Goal: Find contact information: Find contact information

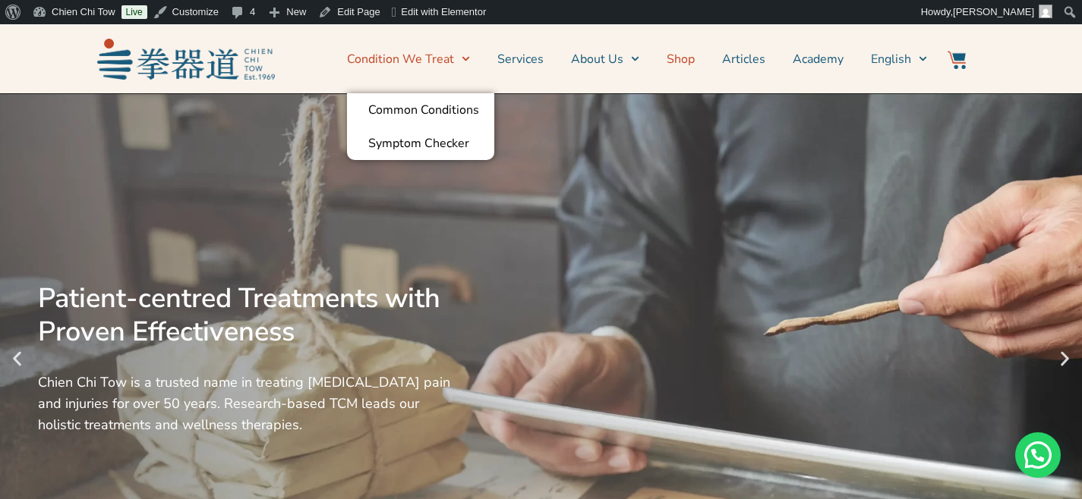
click at [685, 58] on link "Shop" at bounding box center [680, 59] width 28 height 38
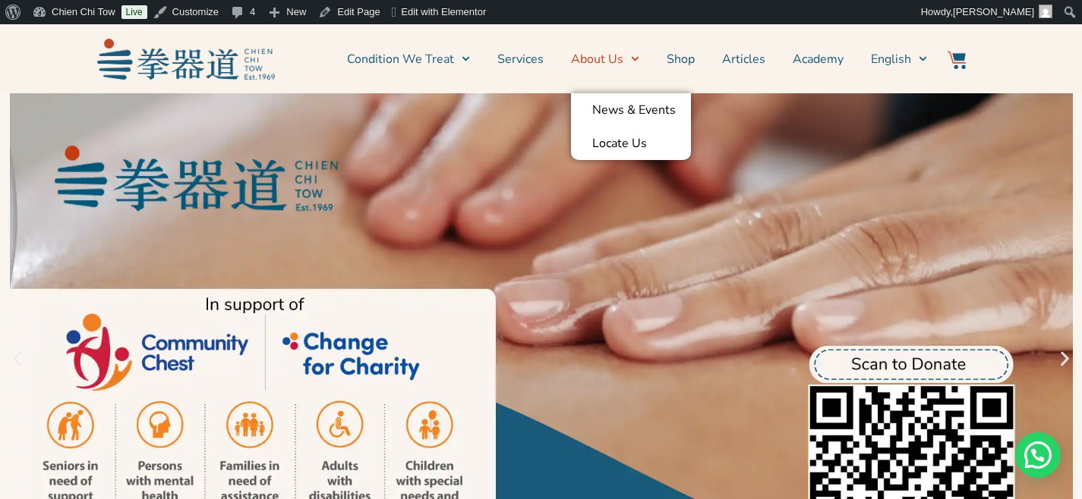
click at [589, 59] on link "About Us" at bounding box center [605, 59] width 68 height 38
click at [619, 148] on link "Locate Us" at bounding box center [631, 143] width 120 height 33
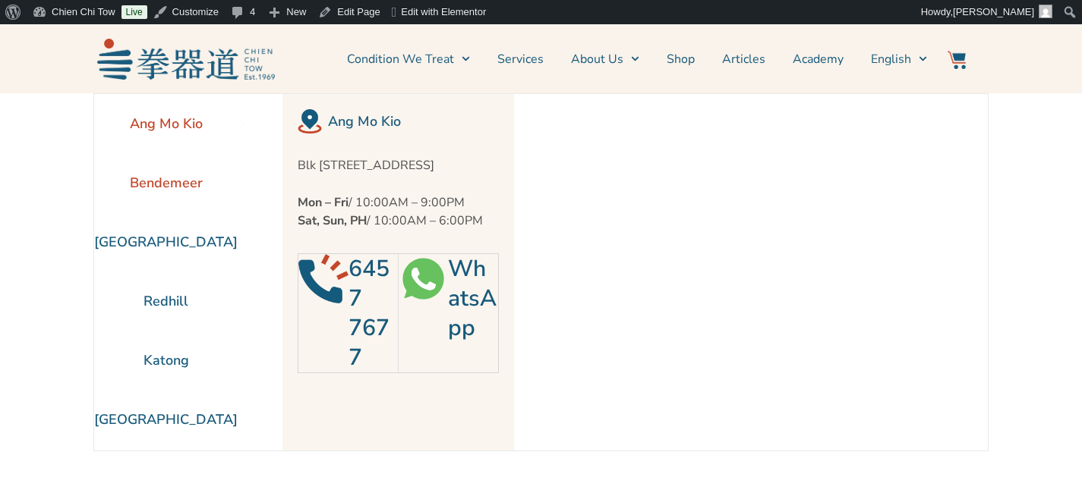
click at [185, 172] on li "Bendemeer" at bounding box center [165, 182] width 143 height 59
drag, startPoint x: 294, startPoint y: 164, endPoint x: 429, endPoint y: 180, distance: 136.0
click at [429, 180] on div "Bendemeer Blk [STREET_ADDRESS] Mon – Fri / 10:00AM – 9:00PM Sat, Sun, PH / 10:0…" at bounding box center [397, 272] width 231 height 357
copy p "Blk [STREET_ADDRESS]"
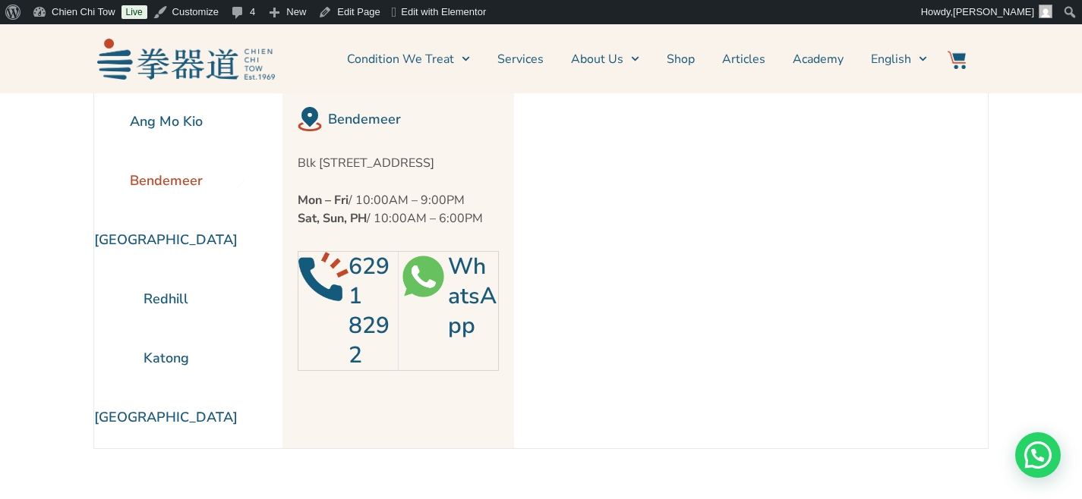
scroll to position [3, 0]
drag, startPoint x: 310, startPoint y: 219, endPoint x: 493, endPoint y: 239, distance: 184.7
click at [493, 239] on div "Bendemeer Blk [STREET_ADDRESS] Mon – Fri / 10:00AM – 9:00PM Sat, Sun, PH / 10:0…" at bounding box center [397, 269] width 231 height 357
copy p "Mon – Fri / 10:00AM – 9:00PM Sat, Sun, PH / 10:00AM – 6:00PM"
